Goal: Transaction & Acquisition: Subscribe to service/newsletter

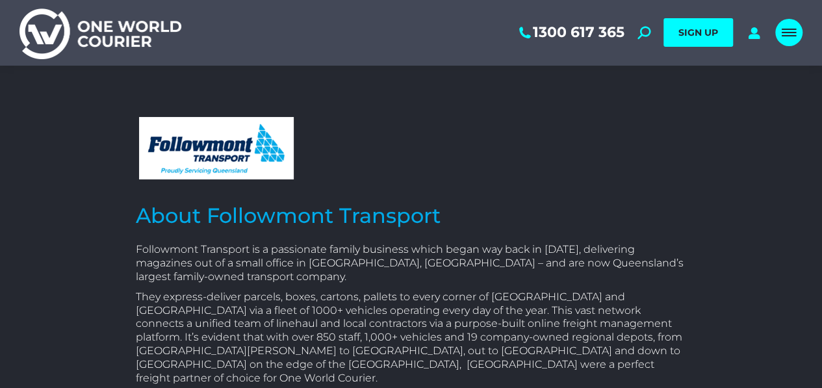
click at [786, 34] on div "Mobile menu icon" at bounding box center [789, 32] width 14 height 10
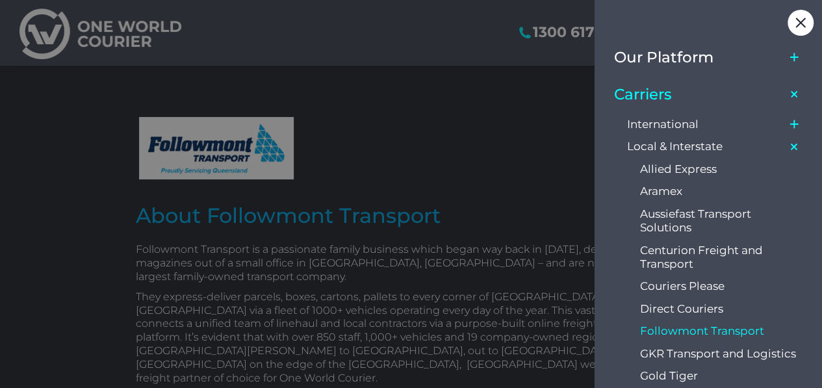
click at [530, 120] on div at bounding box center [411, 194] width 822 height 388
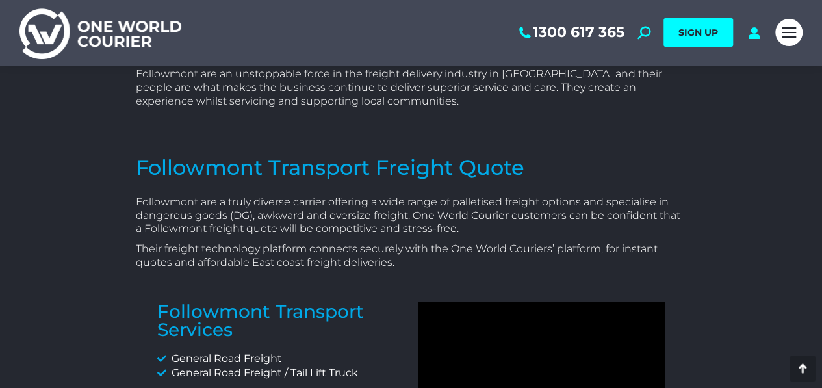
scroll to position [390, 0]
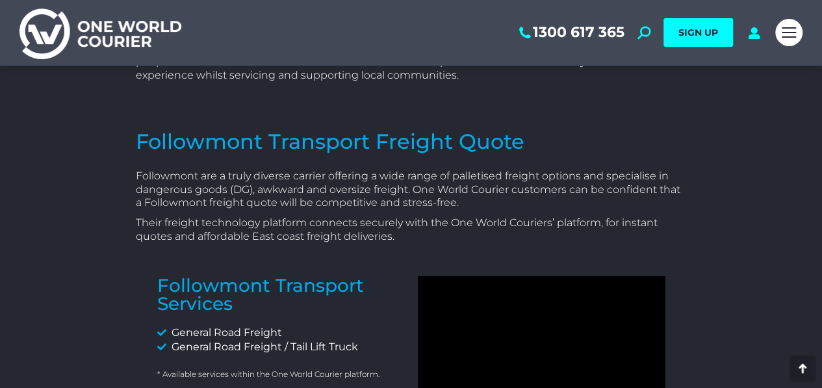
click at [500, 128] on h2 "Followmont Transport Freight Quote" at bounding box center [411, 141] width 551 height 27
click at [429, 132] on h2 "Followmont Transport Freight Quote" at bounding box center [411, 141] width 551 height 27
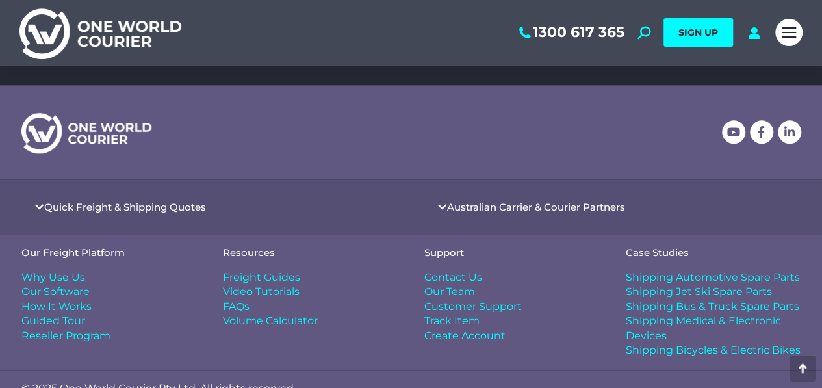
scroll to position [814, 0]
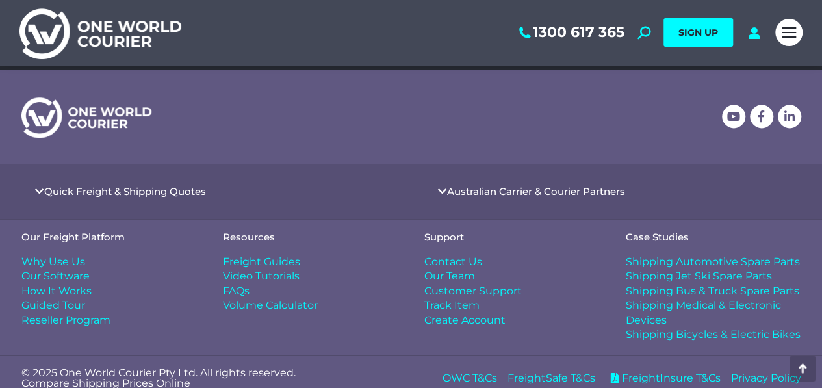
click at [269, 255] on span "Freight Guides" at bounding box center [261, 262] width 77 height 14
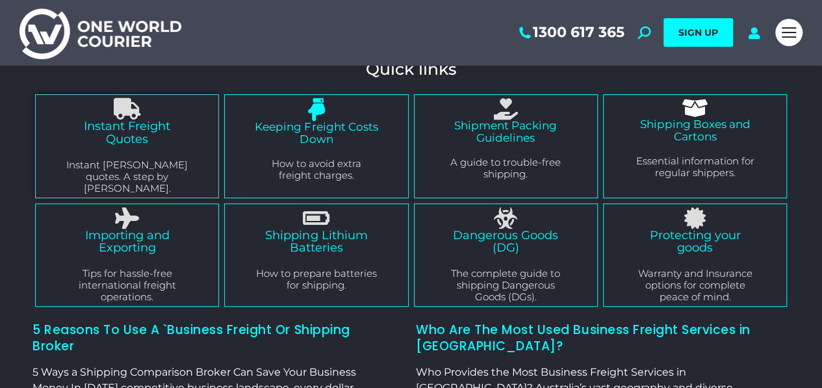
scroll to position [130, 0]
click at [133, 128] on link "Instant Freight Quotes" at bounding box center [127, 131] width 86 height 27
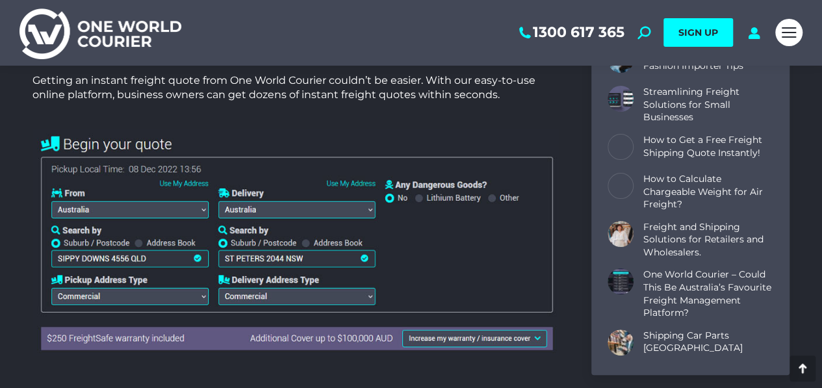
scroll to position [520, 0]
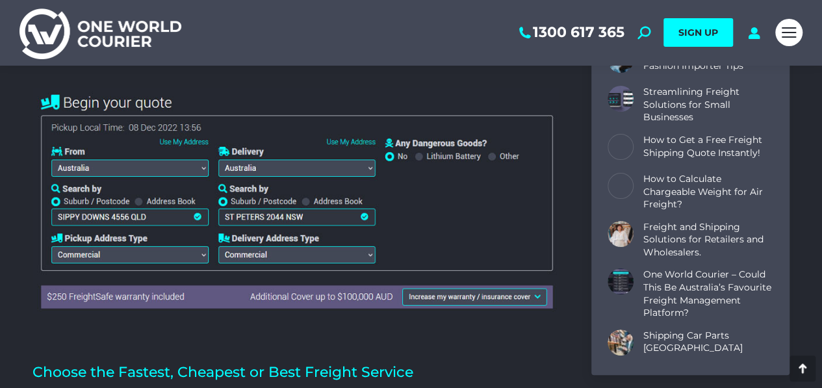
click at [204, 166] on img at bounding box center [295, 200] width 526 height 227
click at [367, 166] on img at bounding box center [295, 200] width 526 height 227
click at [261, 162] on img at bounding box center [295, 200] width 526 height 227
click at [137, 166] on img at bounding box center [295, 200] width 526 height 227
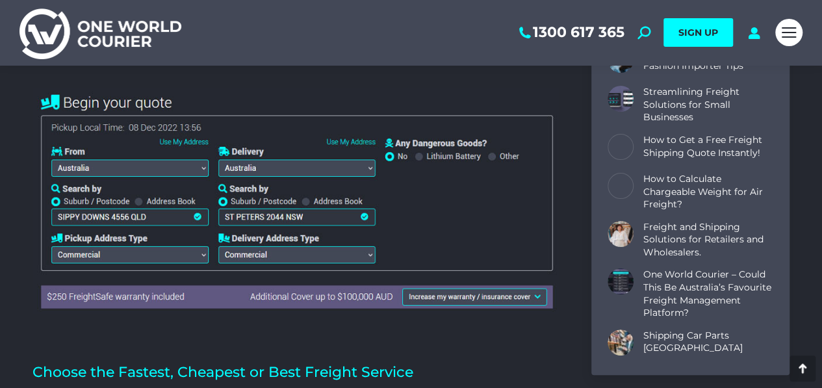
click at [137, 166] on img at bounding box center [295, 200] width 526 height 227
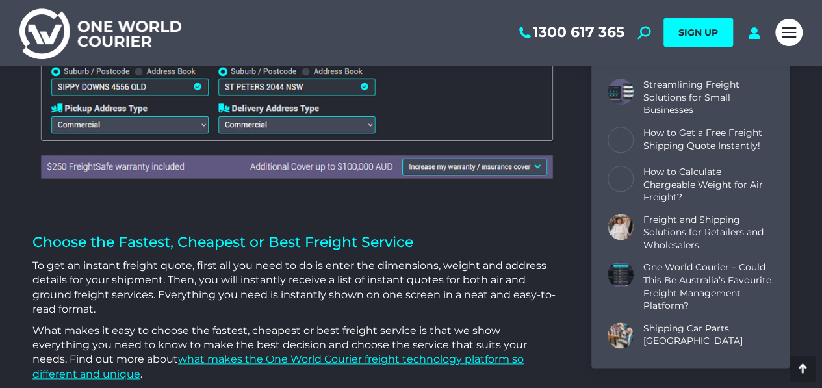
scroll to position [585, 0]
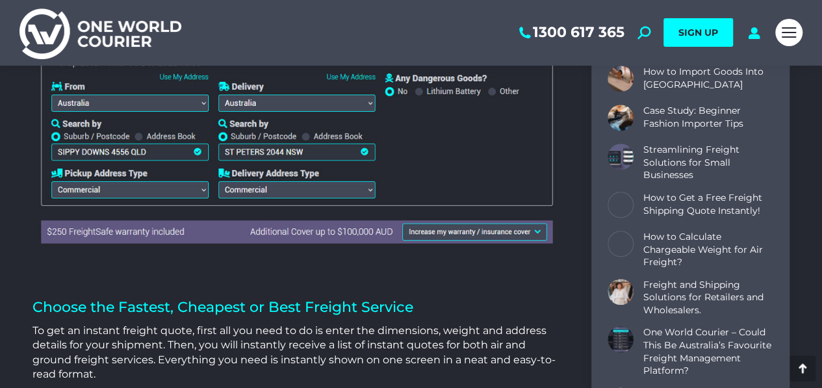
click at [198, 149] on img at bounding box center [295, 135] width 526 height 227
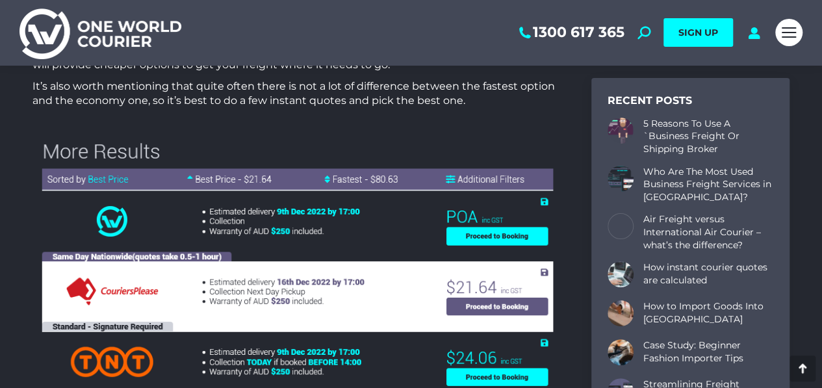
scroll to position [1105, 0]
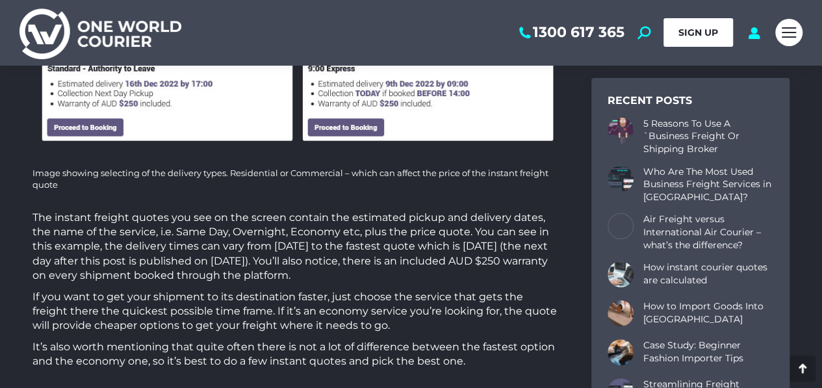
click at [699, 28] on span "SIGN UP" at bounding box center [699, 33] width 40 height 12
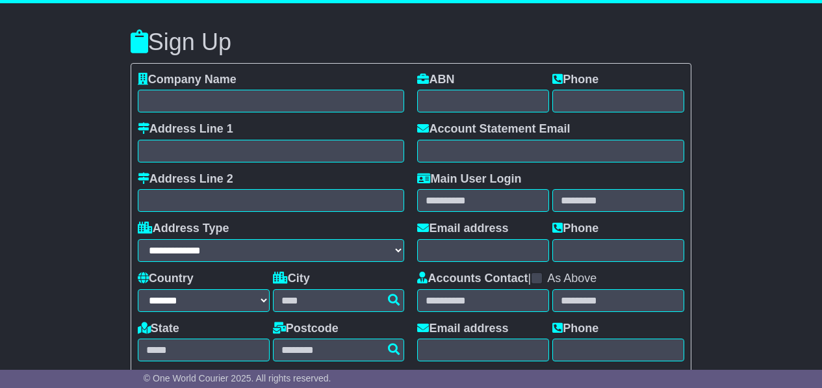
select select "**"
